Goal: Transaction & Acquisition: Purchase product/service

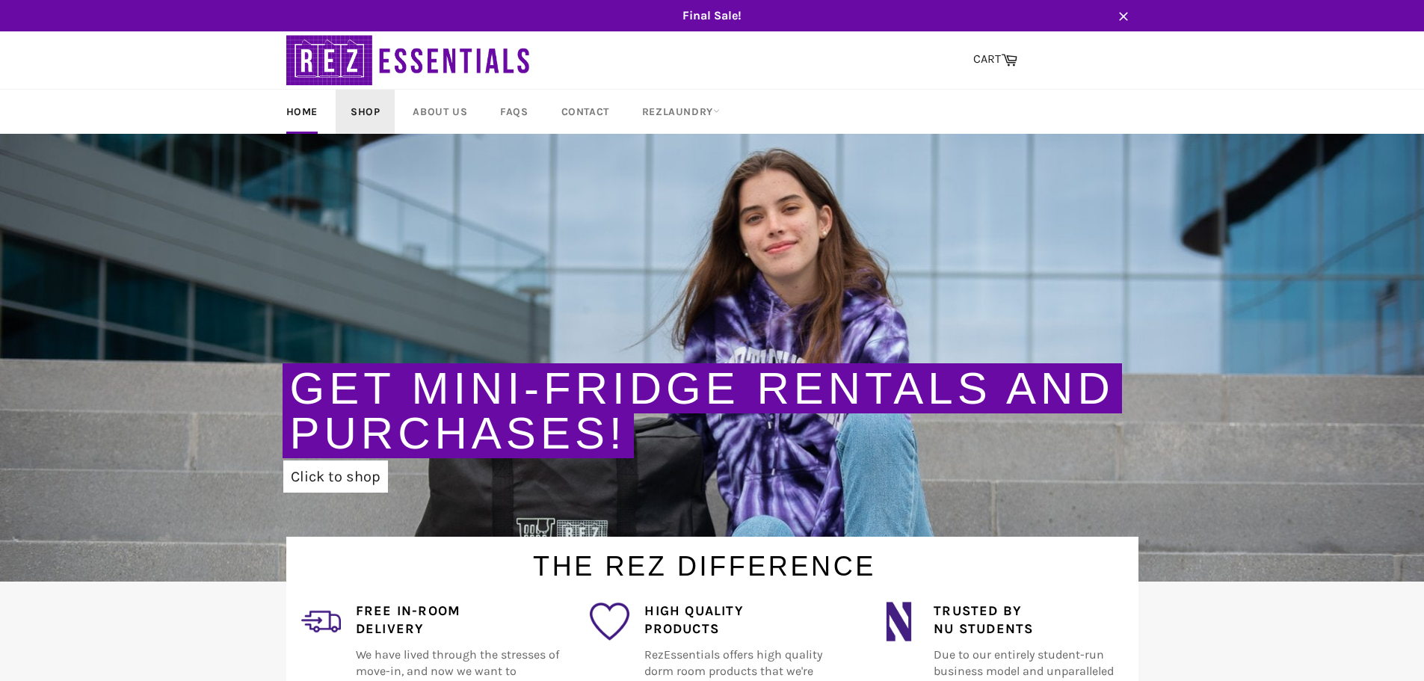
click at [356, 109] on link "Shop" at bounding box center [365, 112] width 59 height 44
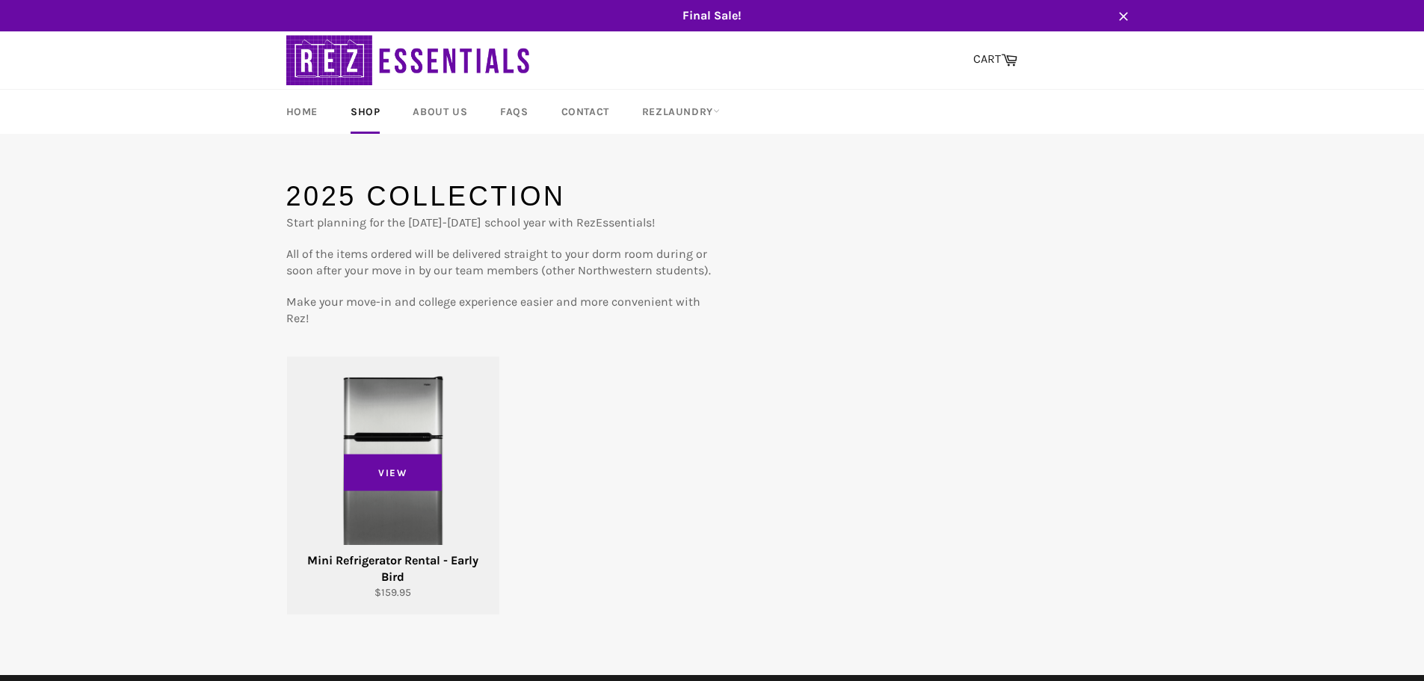
click at [415, 445] on div "View" at bounding box center [393, 485] width 212 height 258
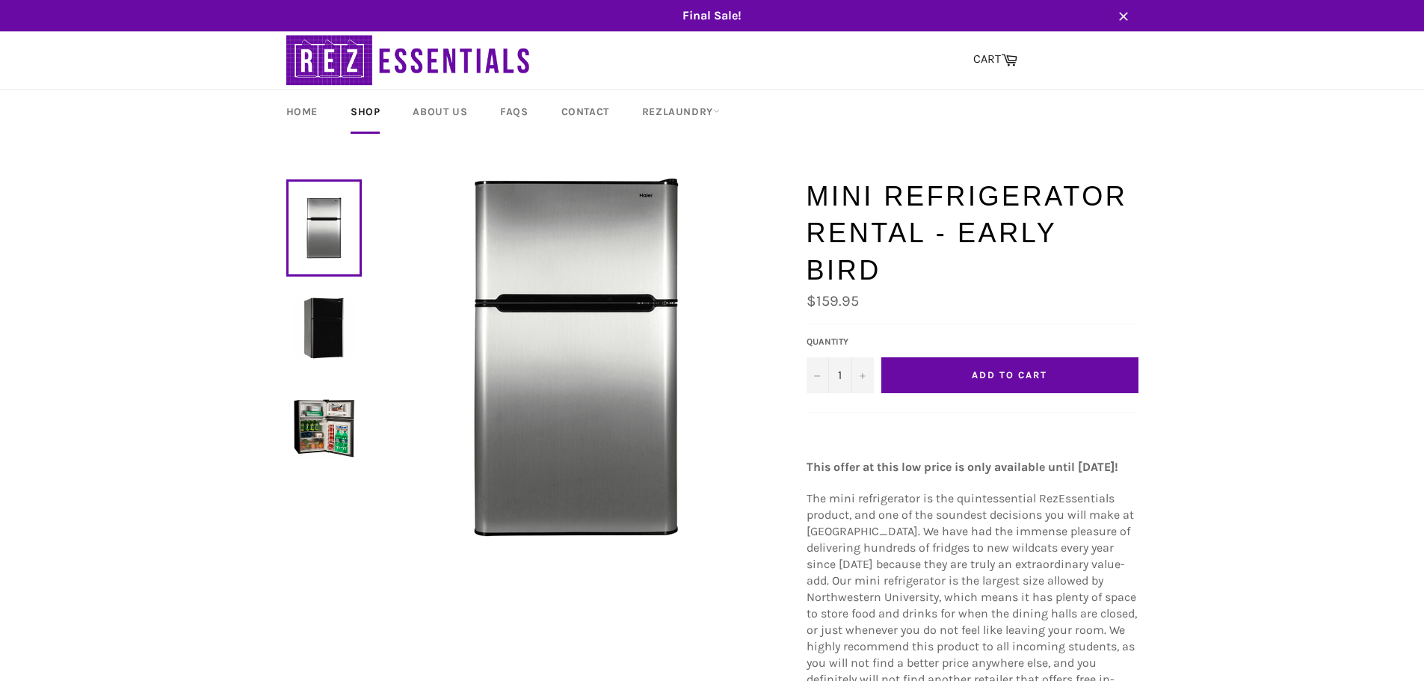
click at [1013, 372] on span "Add to Cart" at bounding box center [1009, 374] width 75 height 11
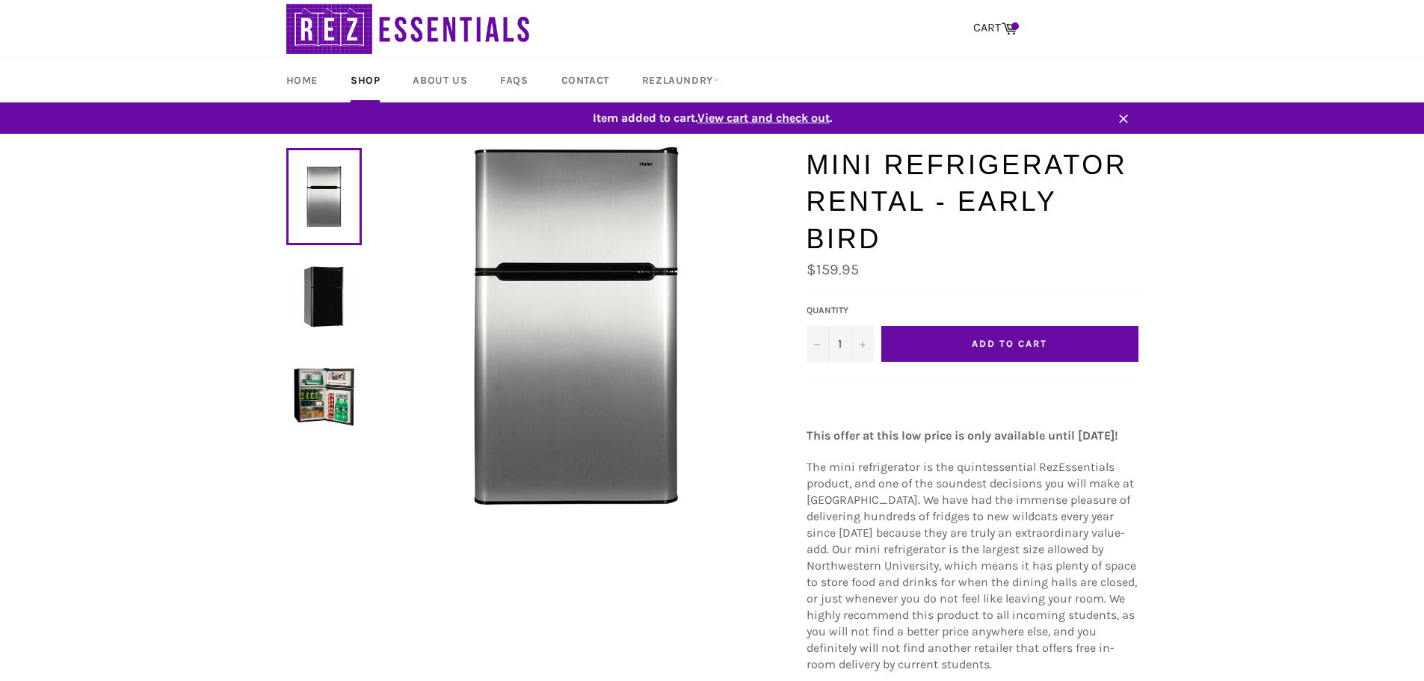
click at [1007, 342] on span "Add to Cart" at bounding box center [1009, 343] width 75 height 11
click at [1009, 25] on icon at bounding box center [1009, 29] width 16 height 12
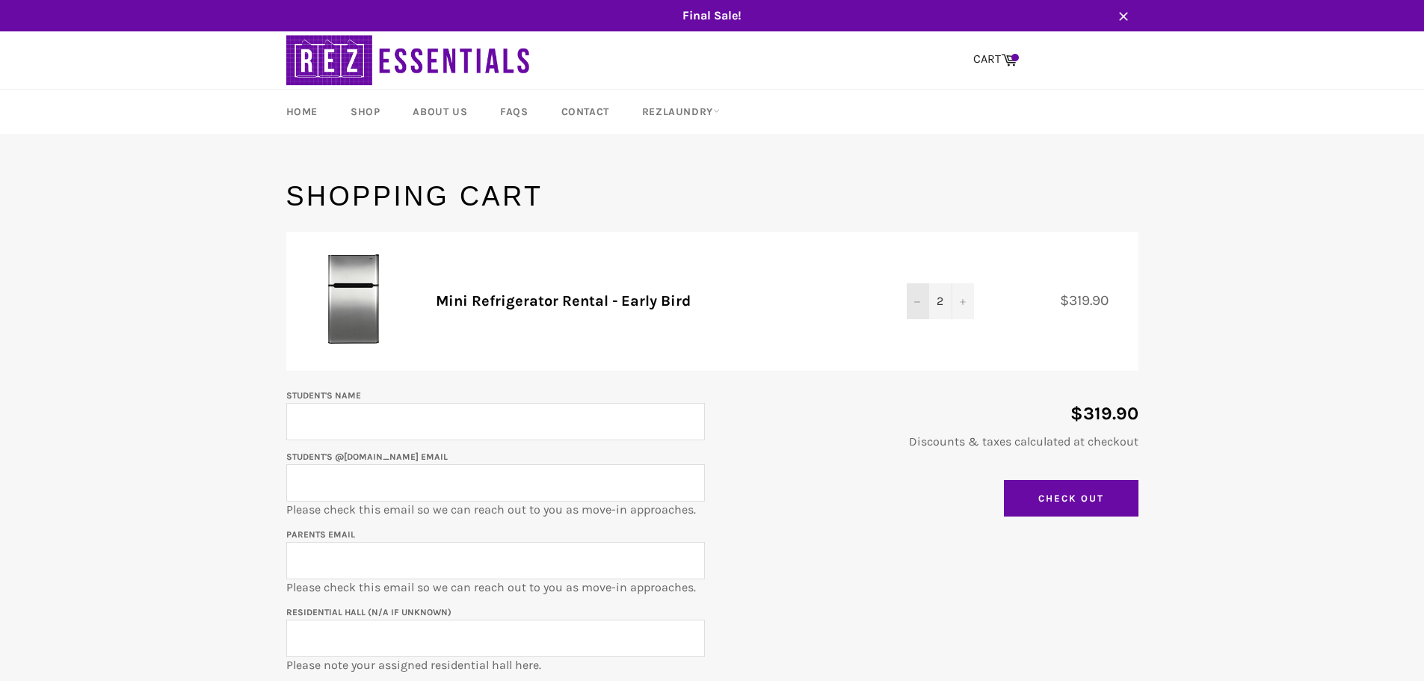
click at [918, 303] on icon "Decrease quantity" at bounding box center [917, 302] width 6 height 6
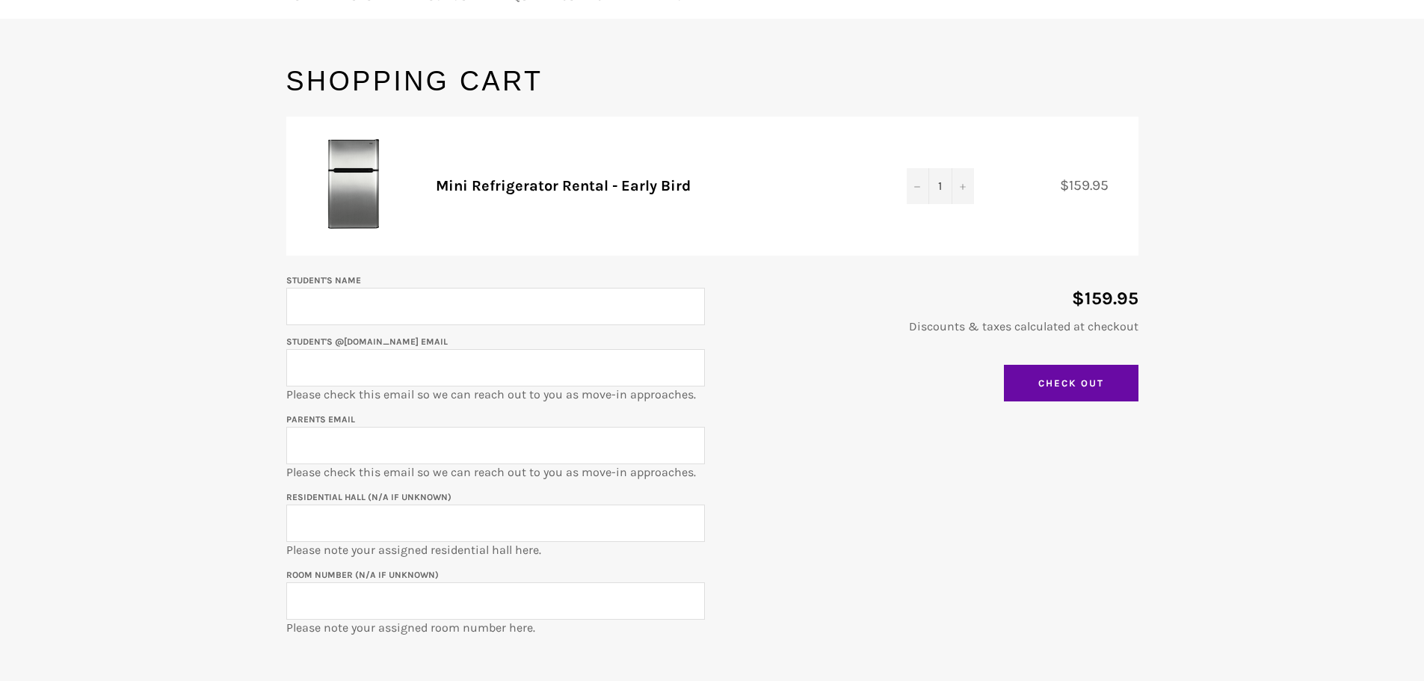
scroll to position [116, 0]
click at [514, 310] on input "Student's Name" at bounding box center [495, 305] width 419 height 37
type input "Kayla Chin"
type input "kayla.chinster@gmail.com"
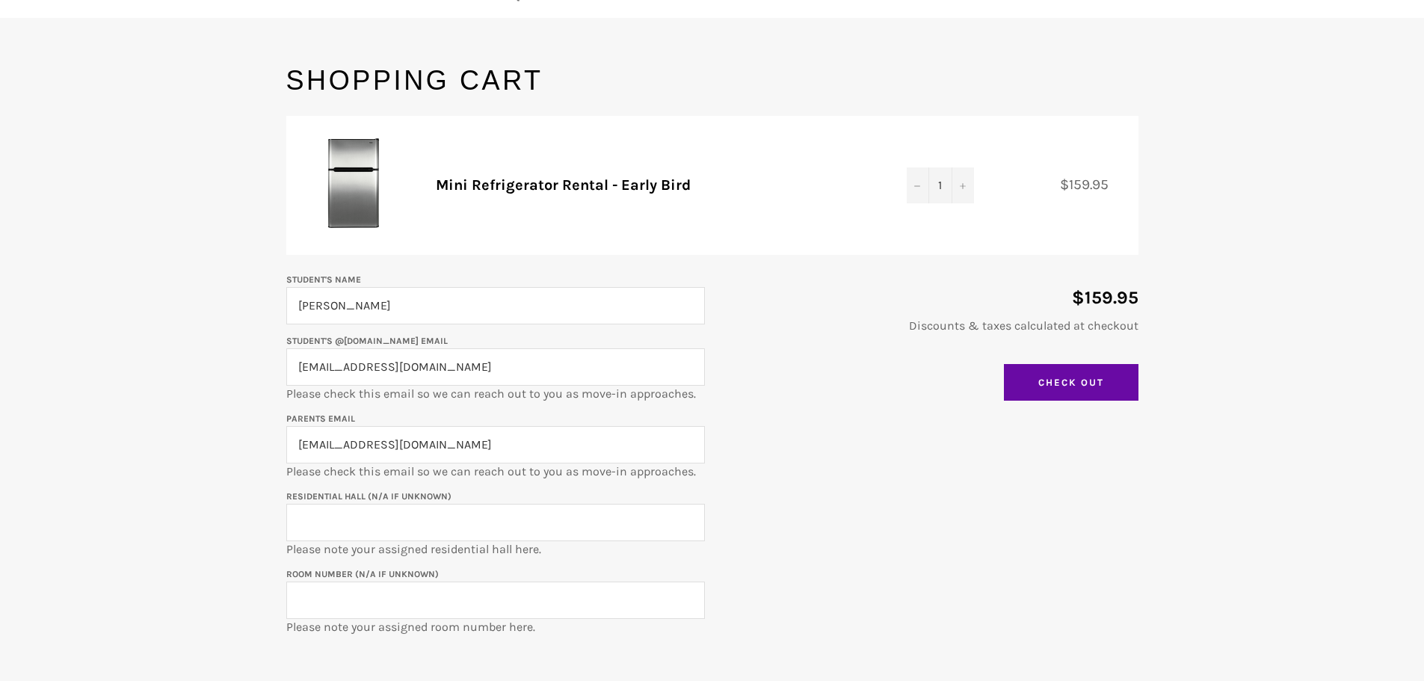
click at [516, 365] on input "kayla.chinster@gmail.com" at bounding box center [495, 366] width 419 height 37
click at [515, 439] on input "kayla.chinster@gmail.com" at bounding box center [495, 444] width 419 height 37
type input "vicster_chin@yahoo.com"
type input "Jones Hall"
type input "219"
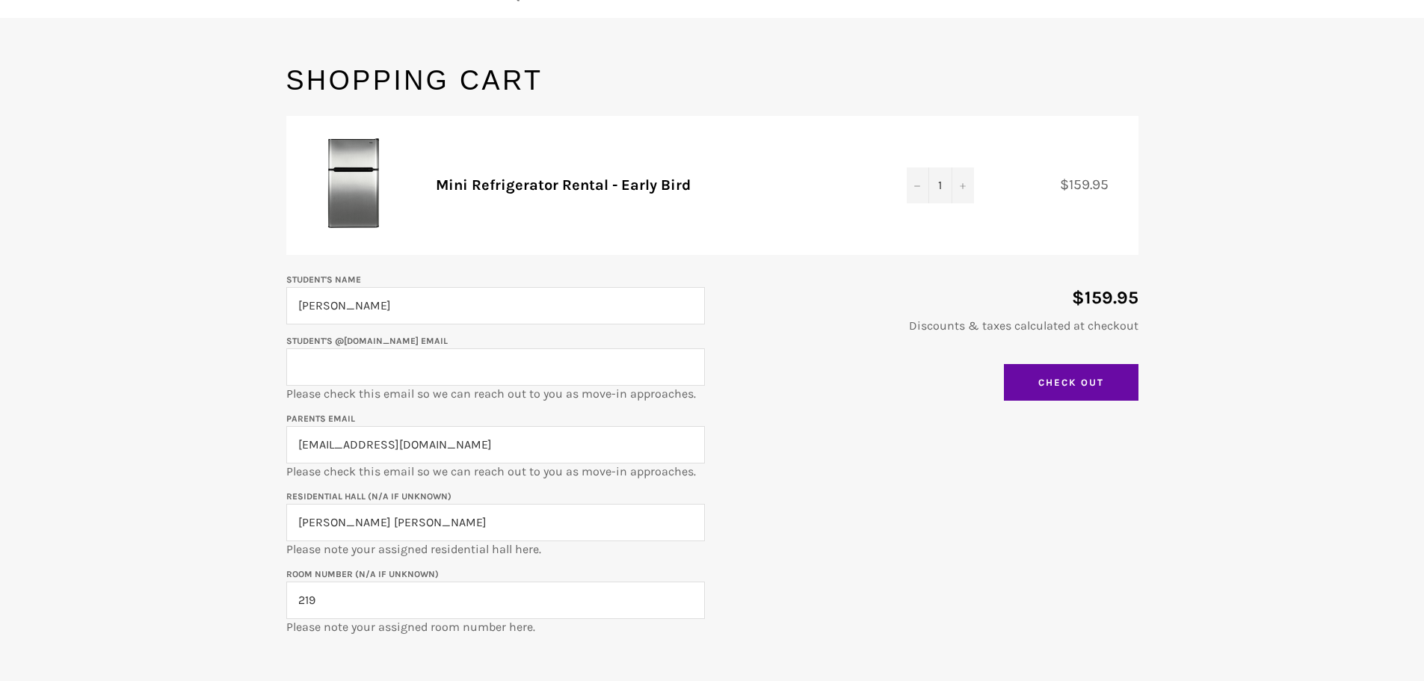
click at [614, 374] on input "Student's @u.northwestern.edu email" at bounding box center [495, 366] width 419 height 37
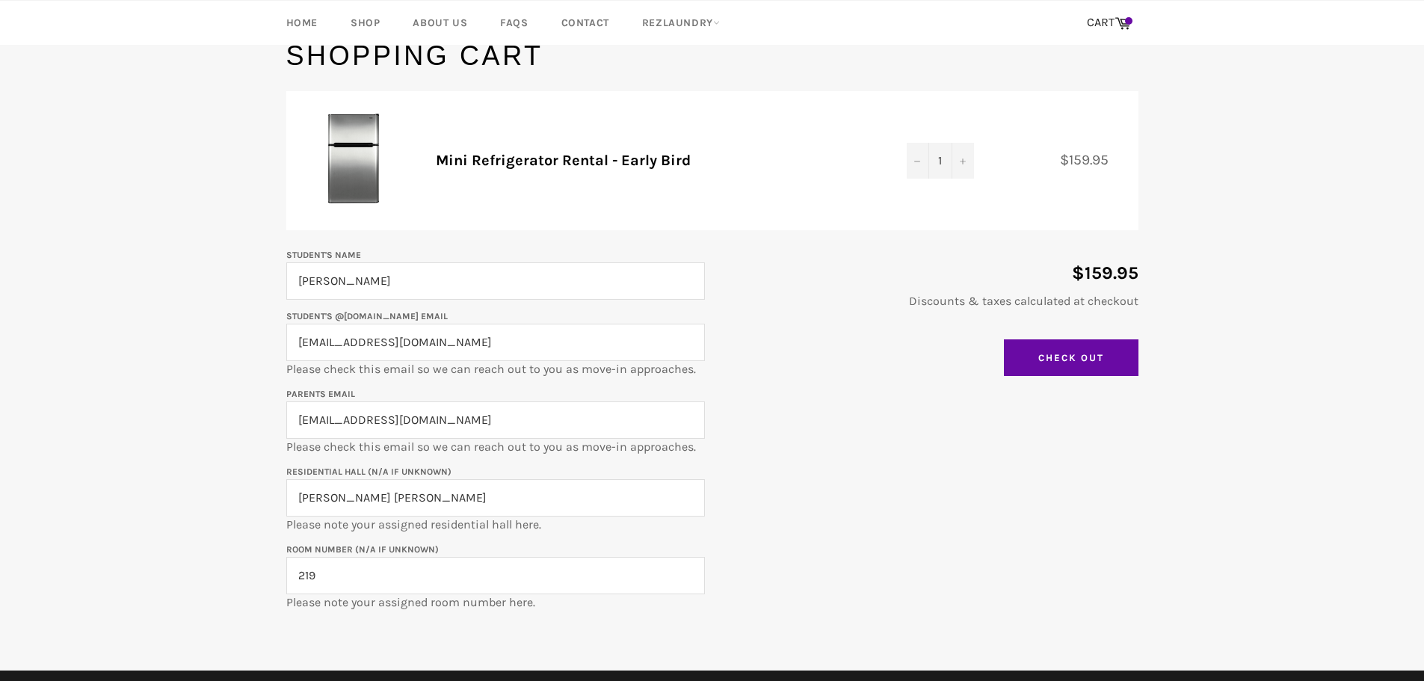
scroll to position [138, 0]
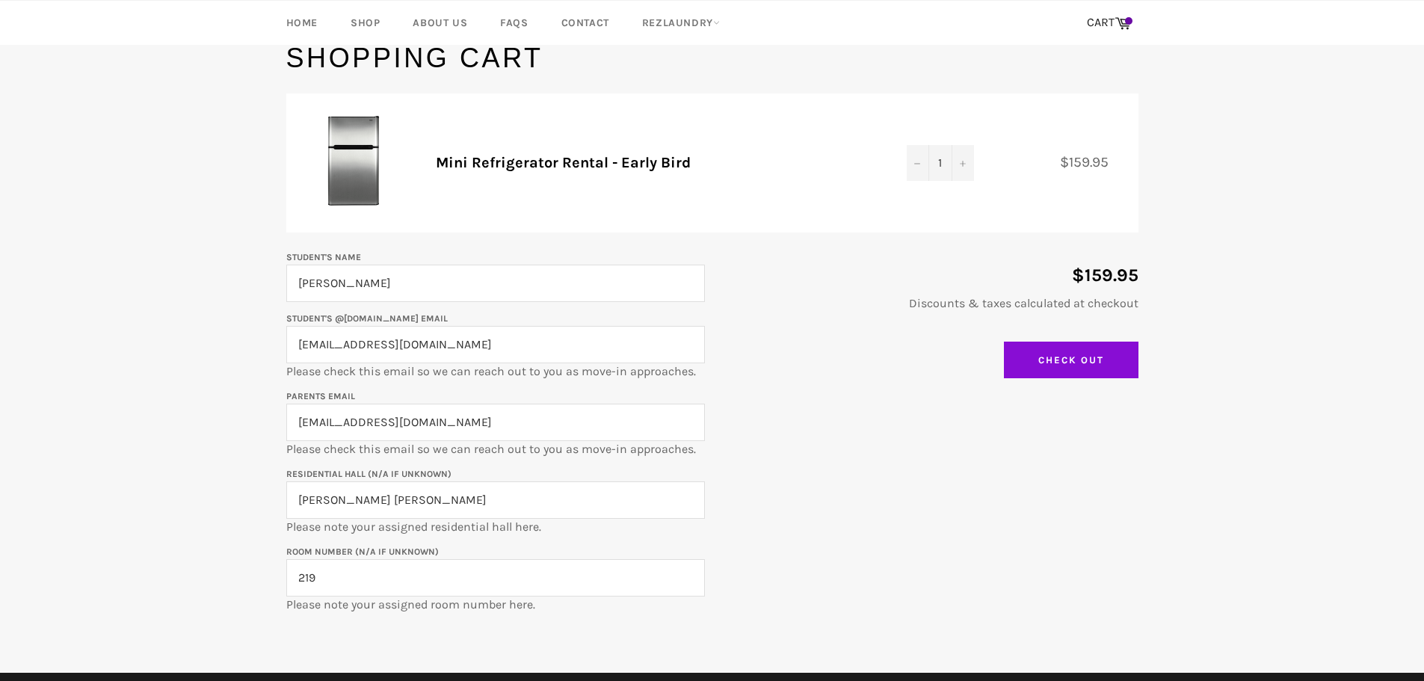
type input "kaylachin2029@u.northwestern.edu"
click at [1074, 354] on input "Check Out" at bounding box center [1071, 360] width 135 height 37
